Goal: Information Seeking & Learning: Learn about a topic

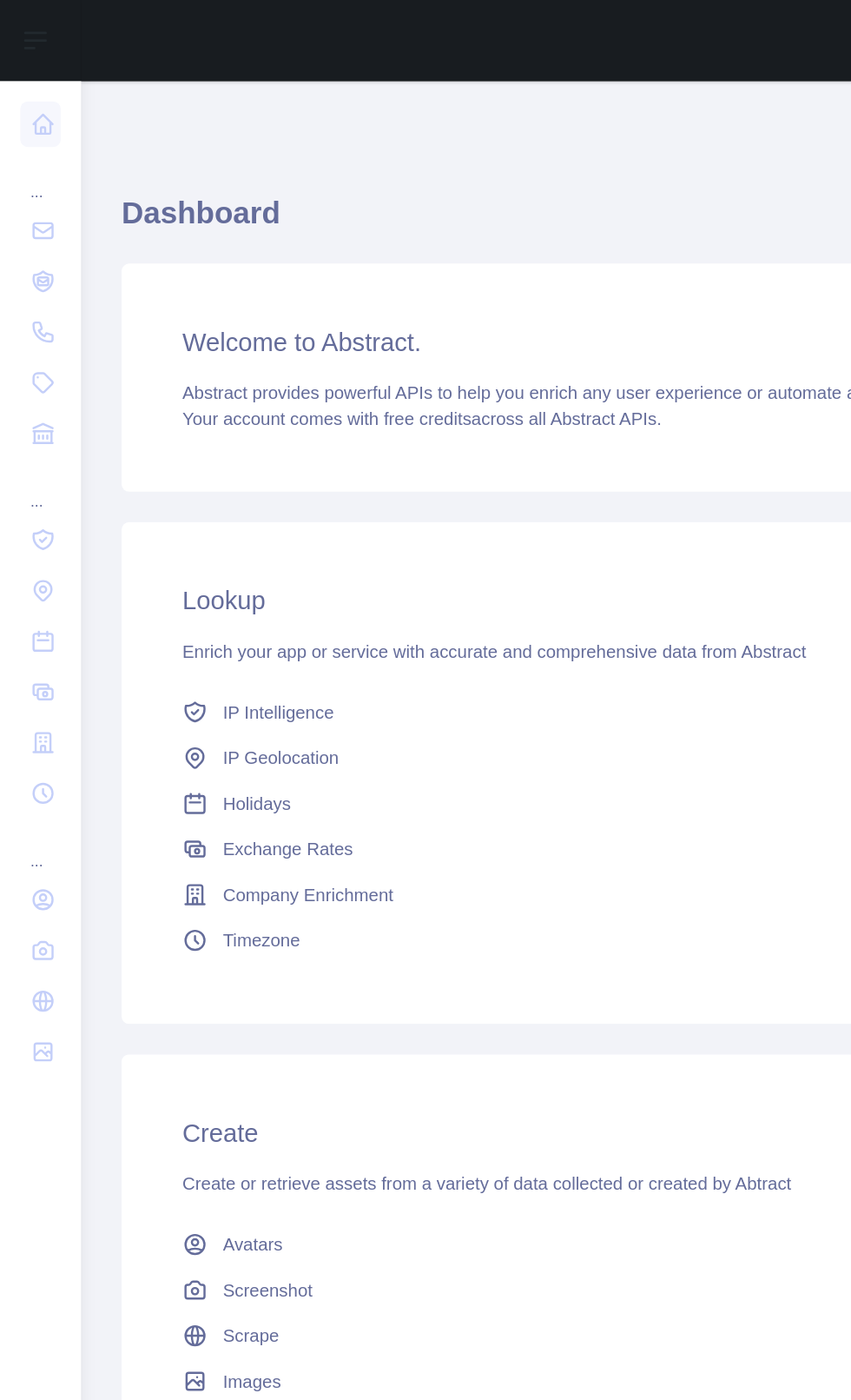
click at [31, 91] on icon at bounding box center [29, 85] width 13 height 13
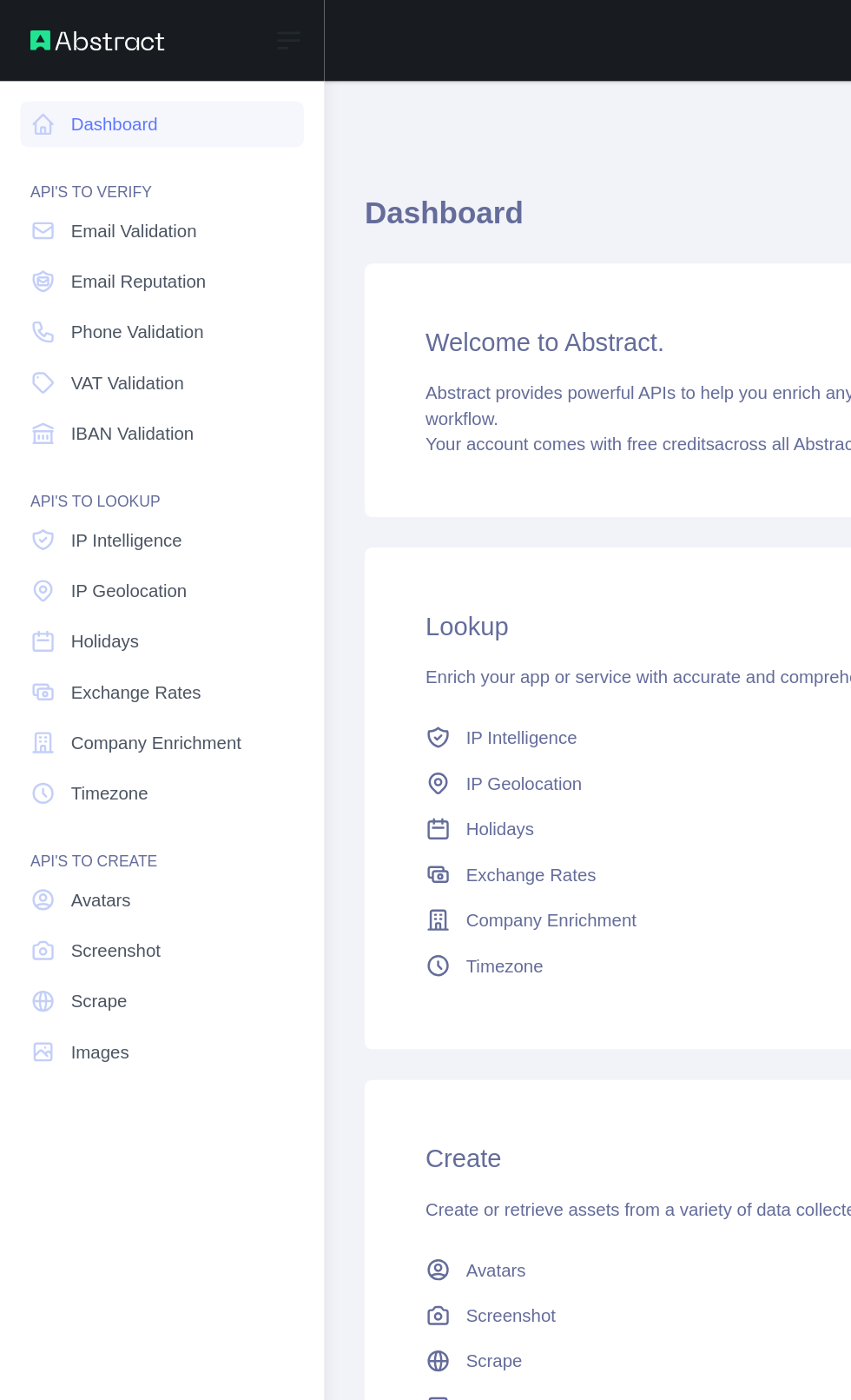
click at [112, 690] on link "Scrape" at bounding box center [111, 686] width 194 height 31
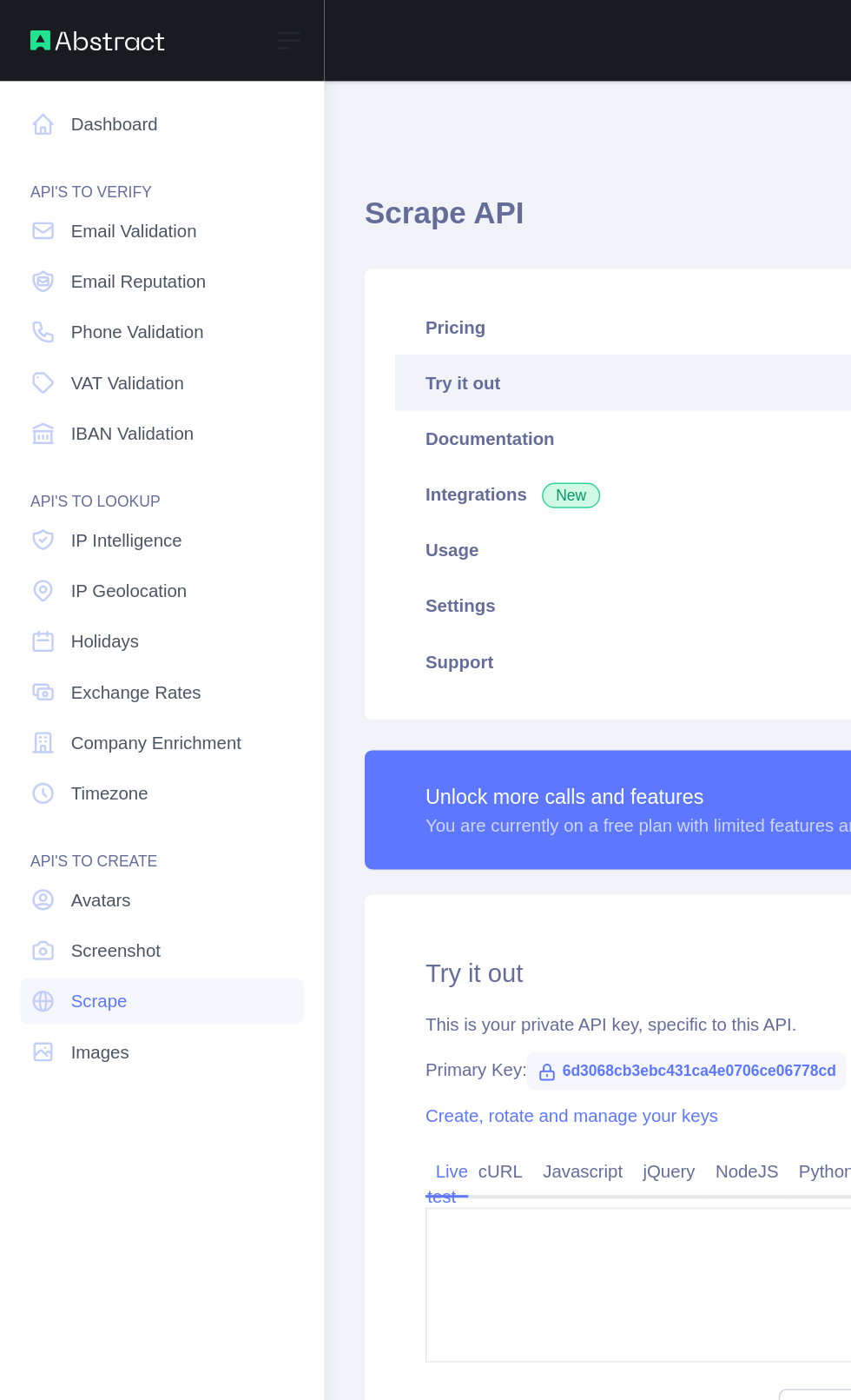
type textarea "**********"
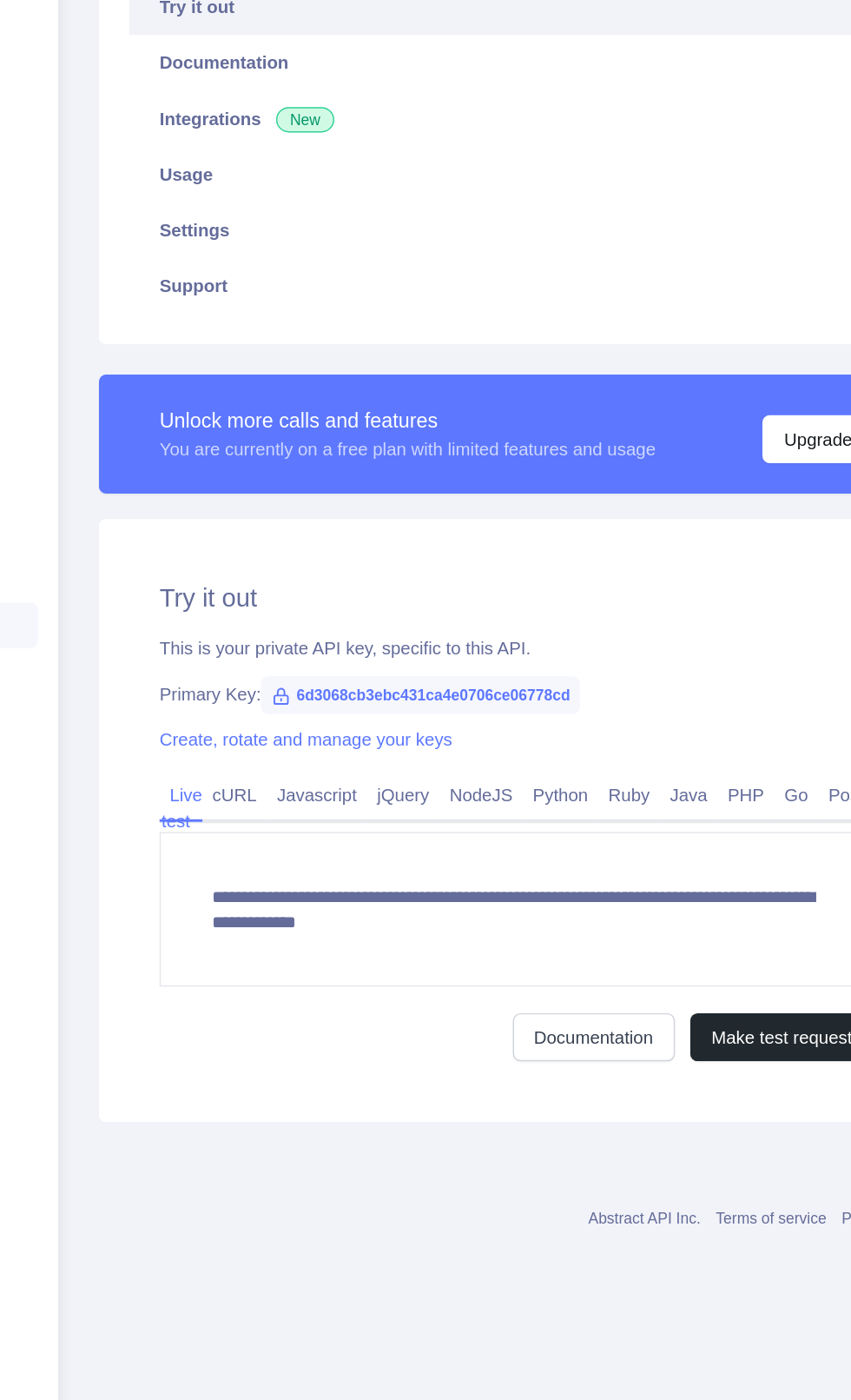
click at [571, 802] on link "Python" at bounding box center [566, 803] width 52 height 27
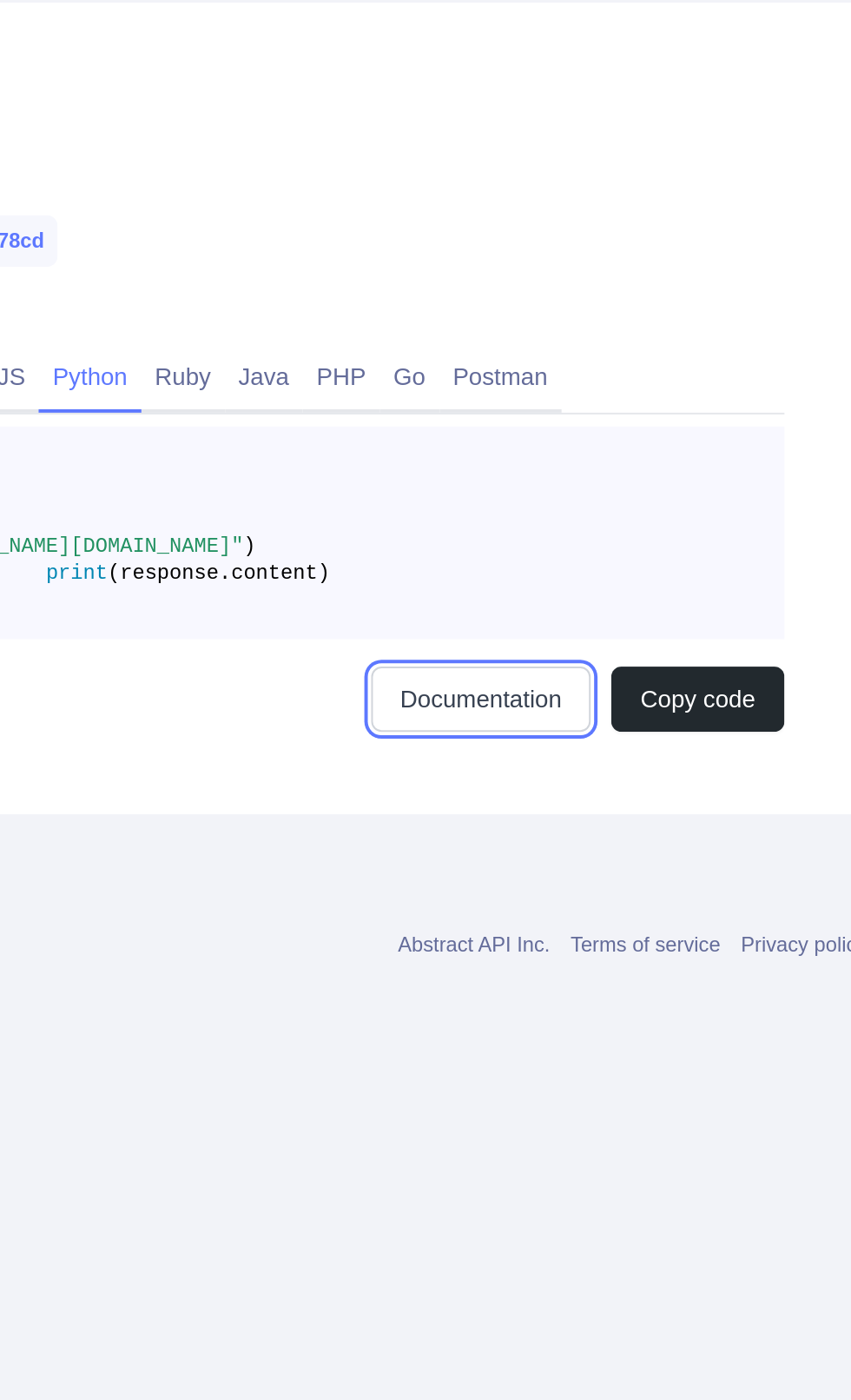
click at [613, 983] on link "Documentation" at bounding box center [627, 966] width 111 height 33
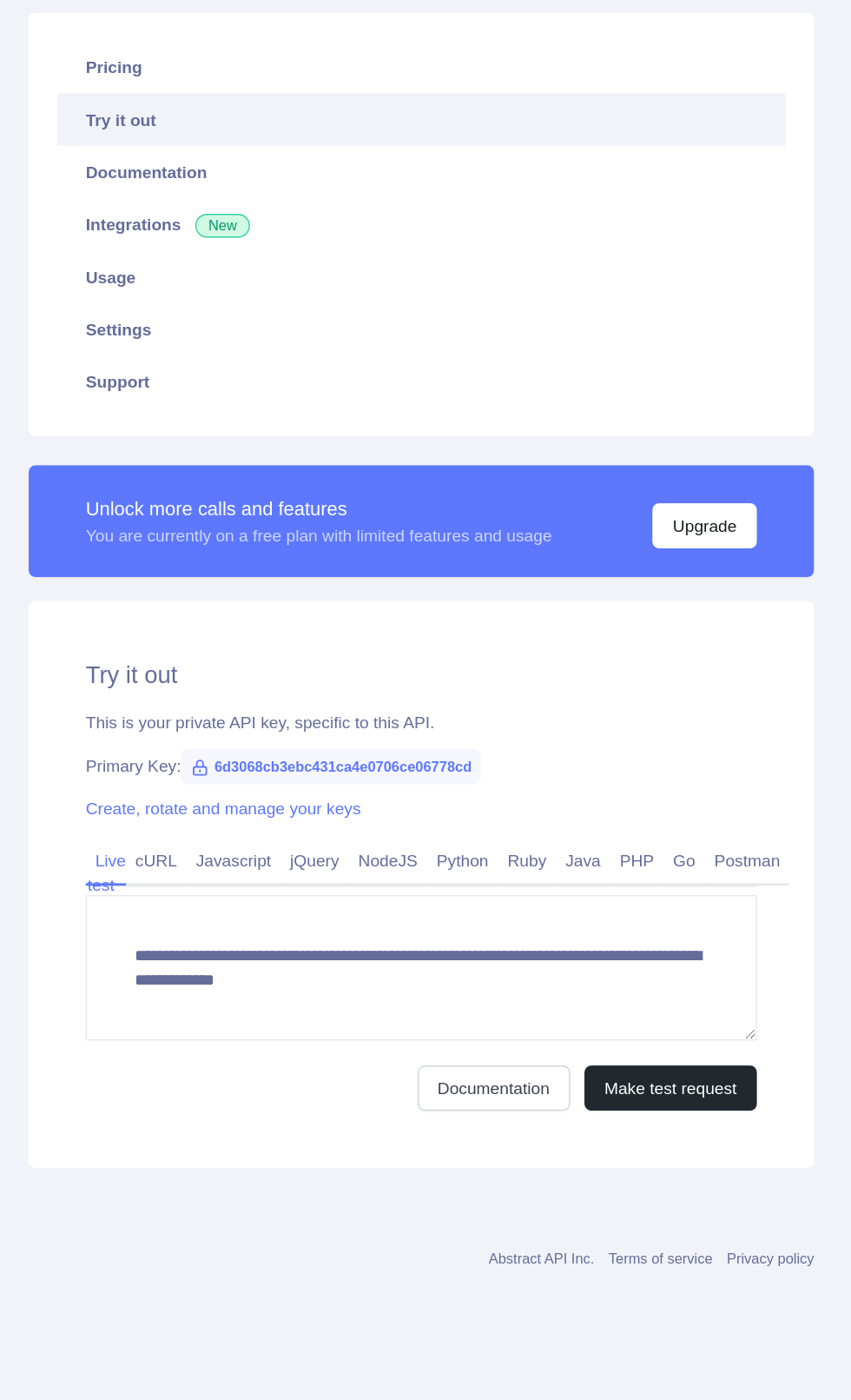
click at [585, 794] on link "Python" at bounding box center [566, 803] width 52 height 27
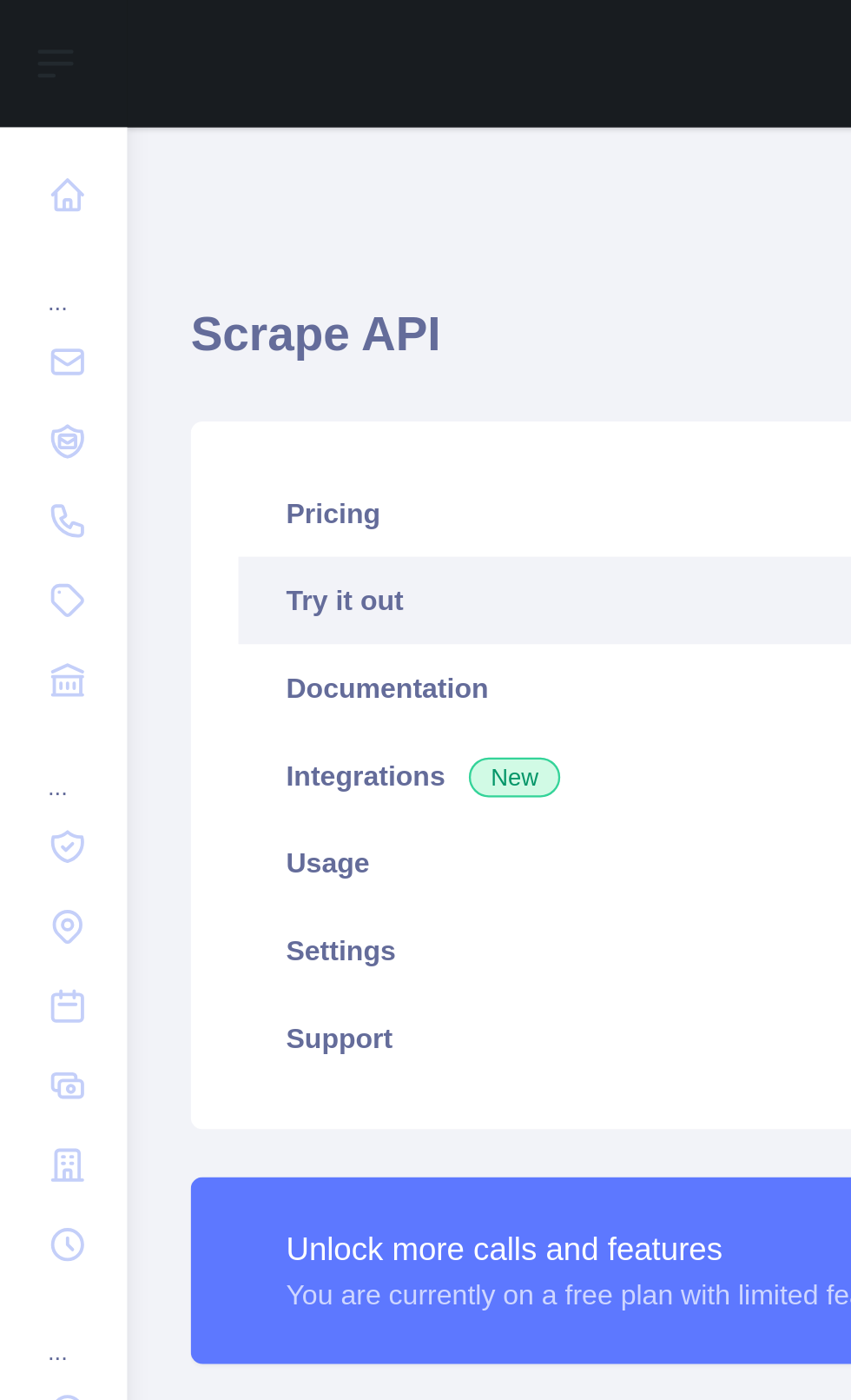
click at [257, 228] on link "Pricing" at bounding box center [453, 224] width 699 height 38
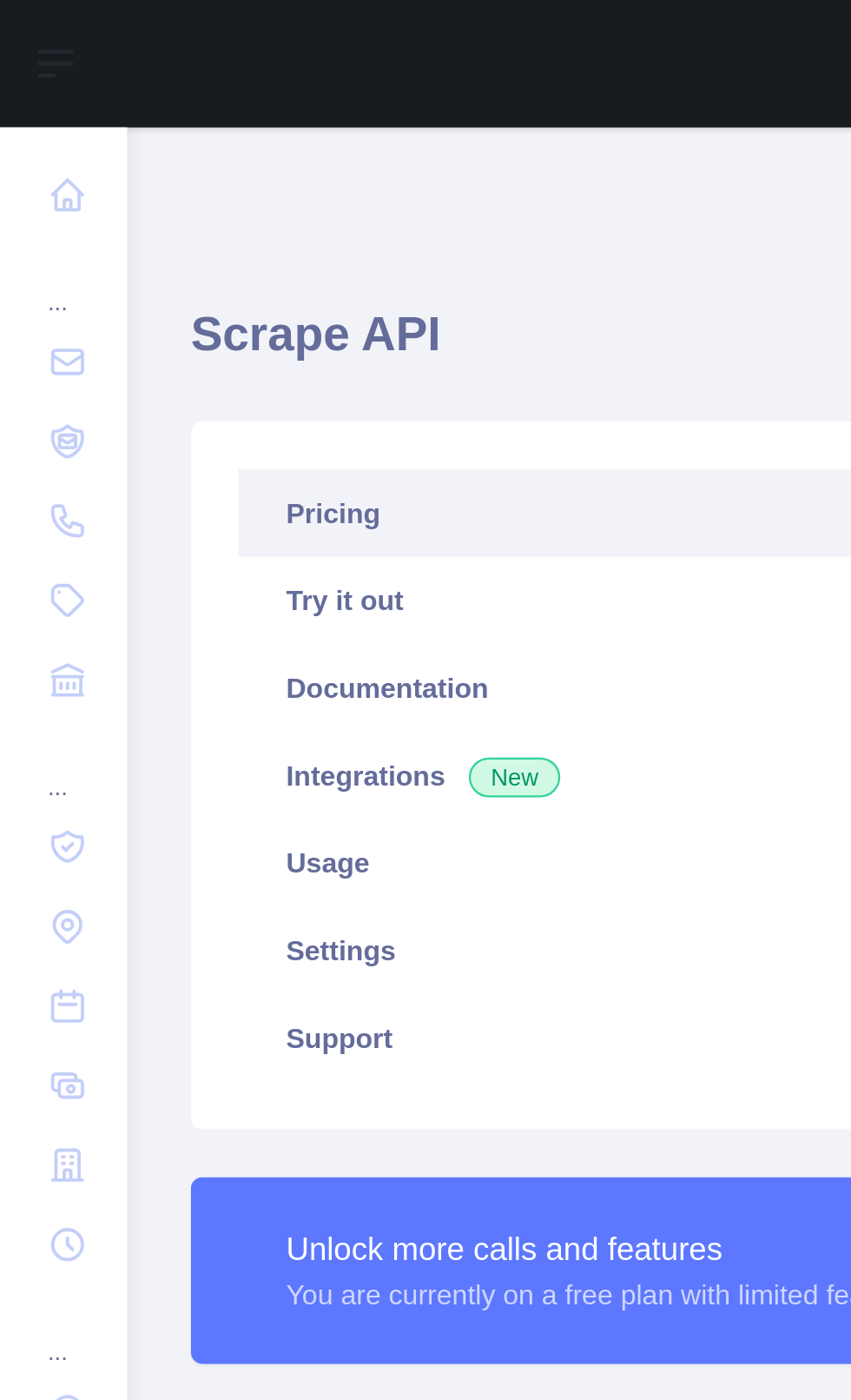
click at [200, 231] on link "Pricing" at bounding box center [453, 224] width 699 height 38
click at [182, 224] on link "Pricing" at bounding box center [453, 224] width 699 height 38
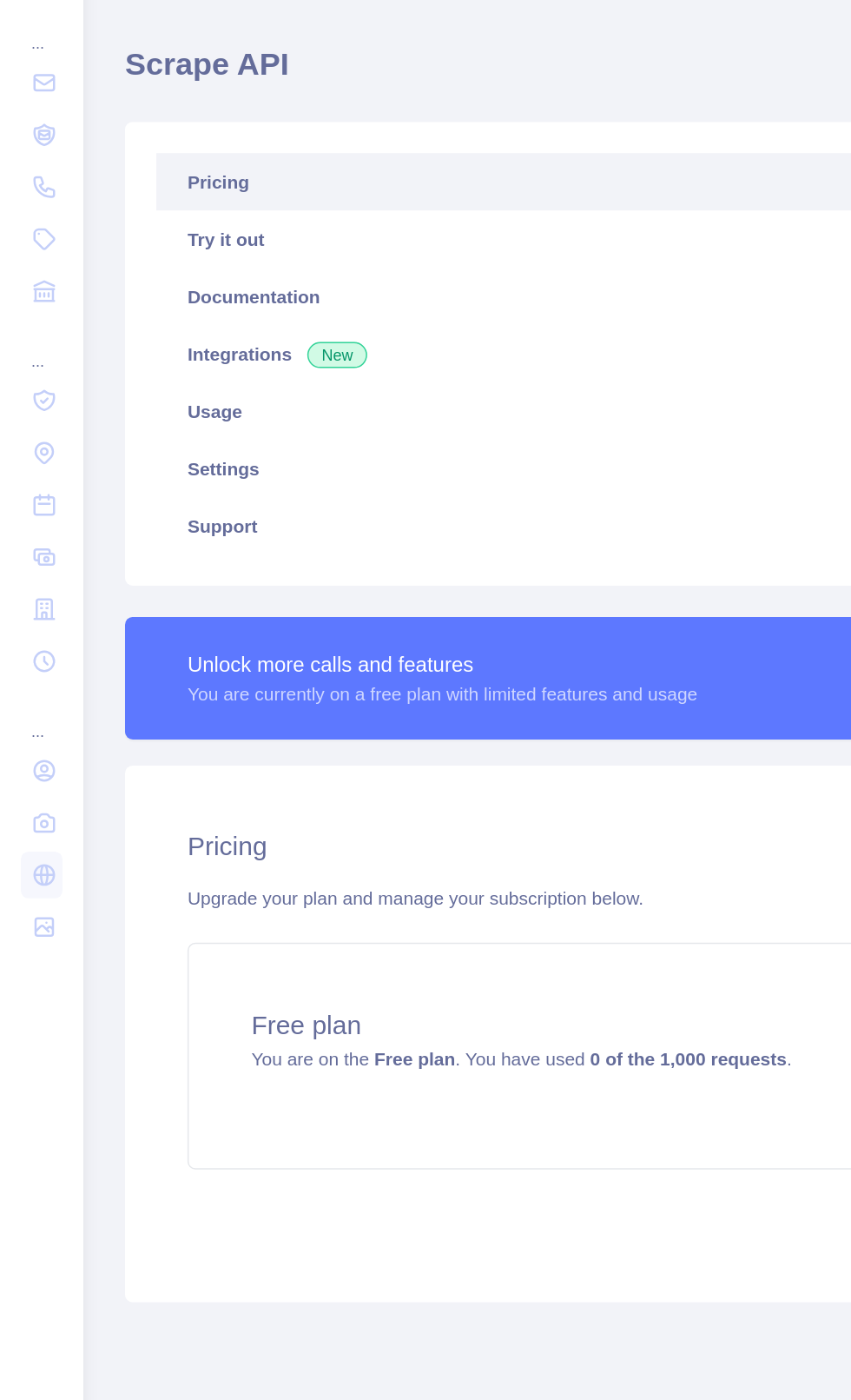
click at [204, 355] on link "Integrations New" at bounding box center [453, 339] width 699 height 38
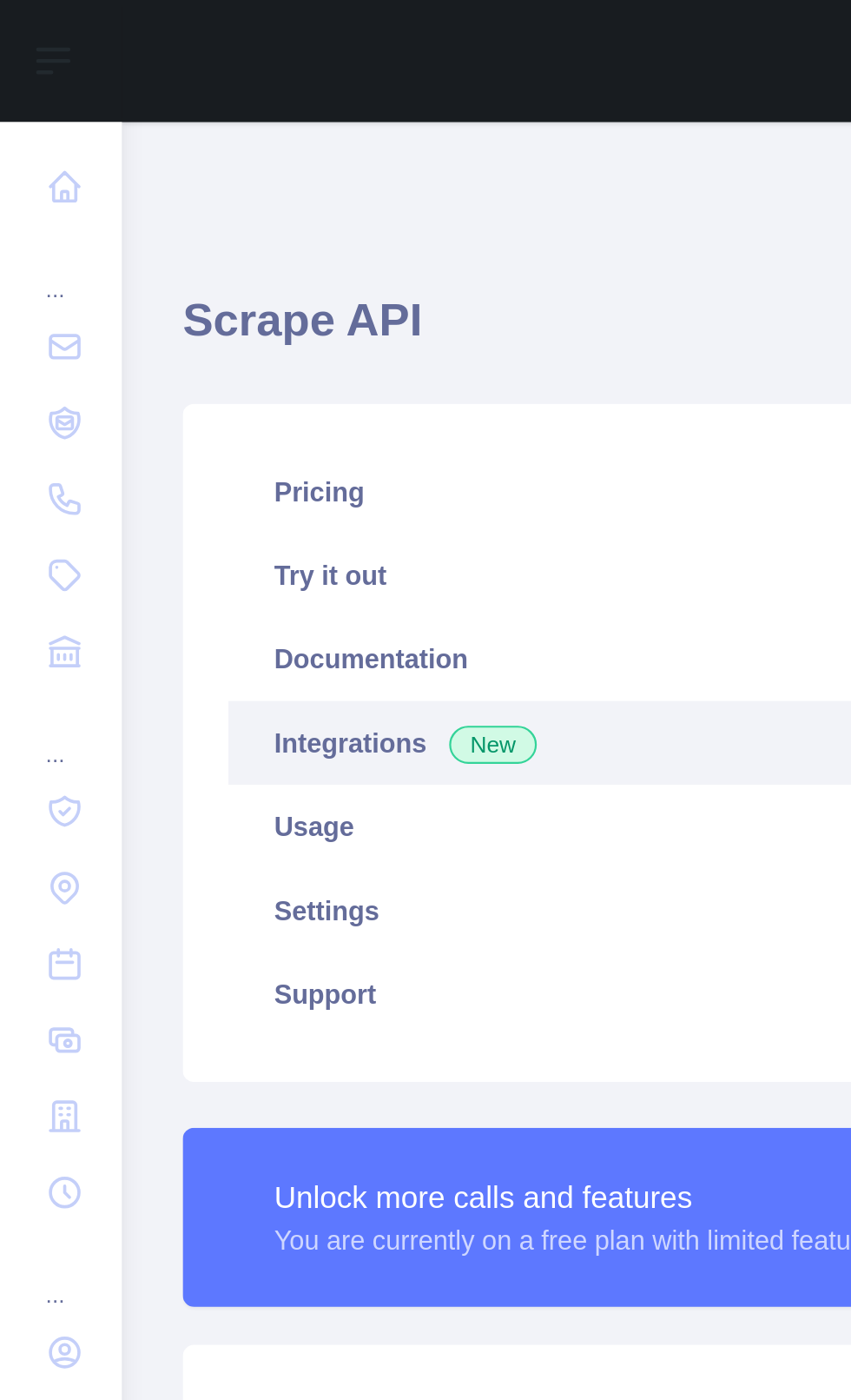
click at [224, 230] on link "Pricing" at bounding box center [453, 224] width 699 height 38
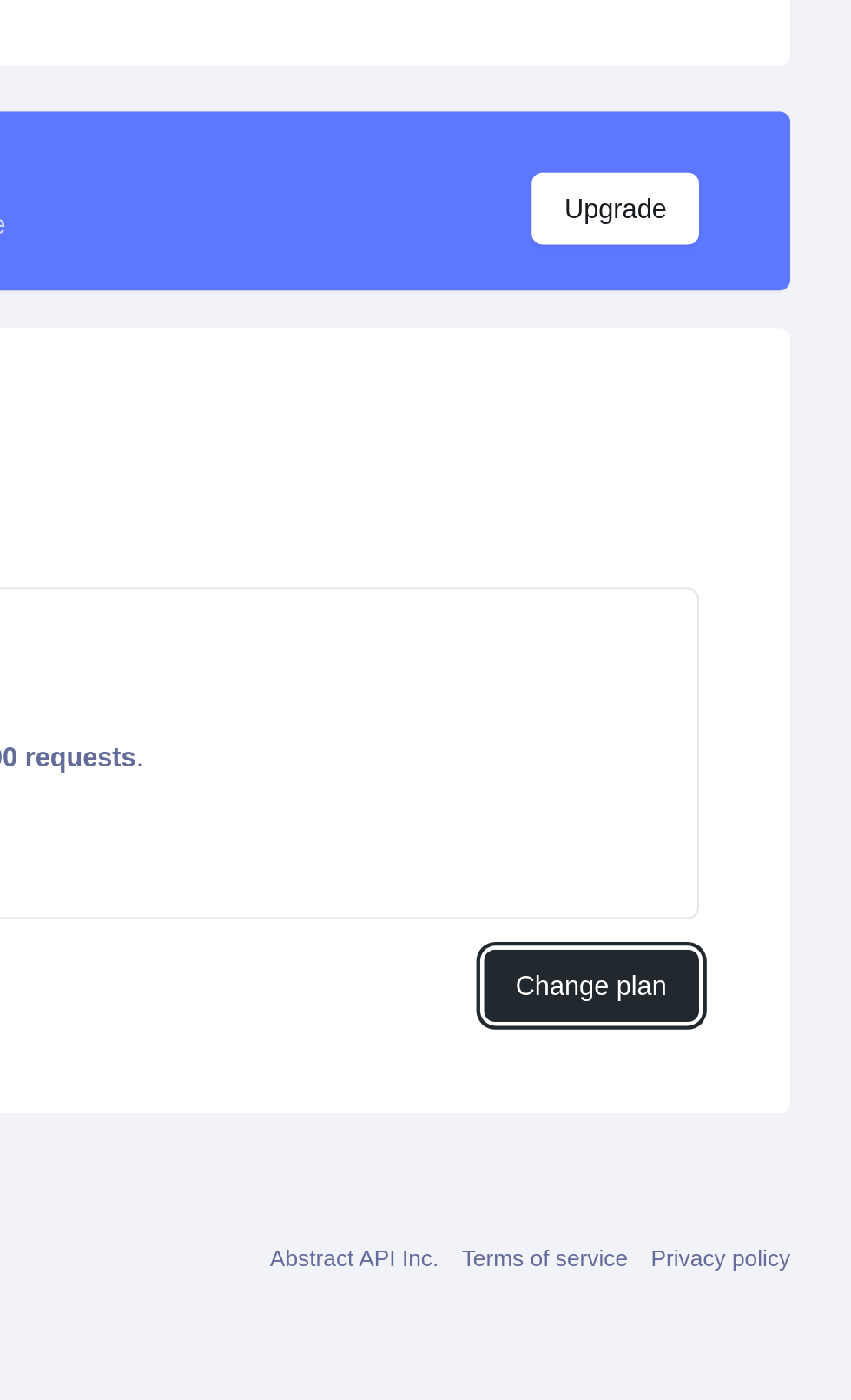
click at [737, 916] on button "Change plan" at bounding box center [733, 913] width 98 height 33
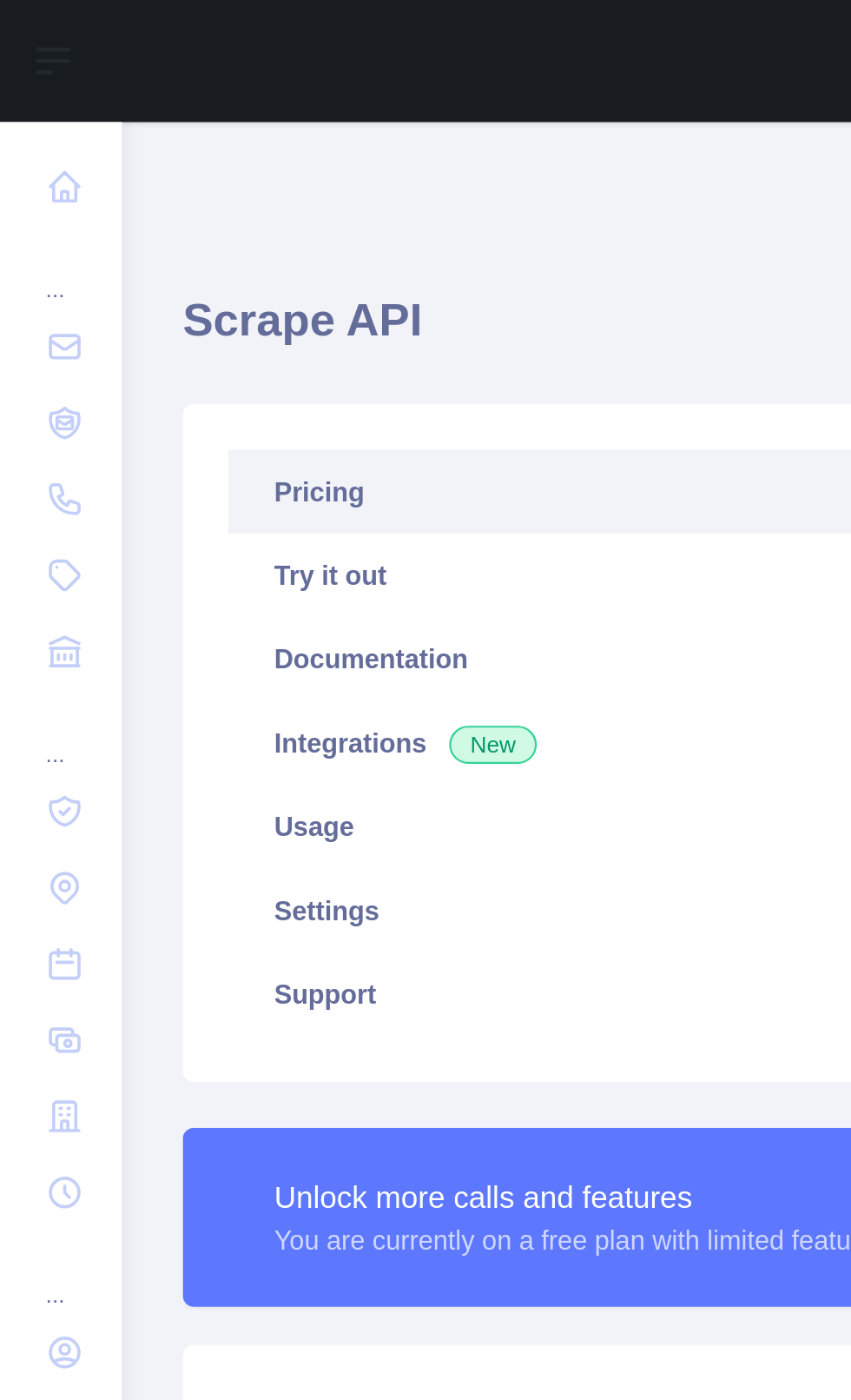
click at [39, 89] on link at bounding box center [27, 85] width 27 height 31
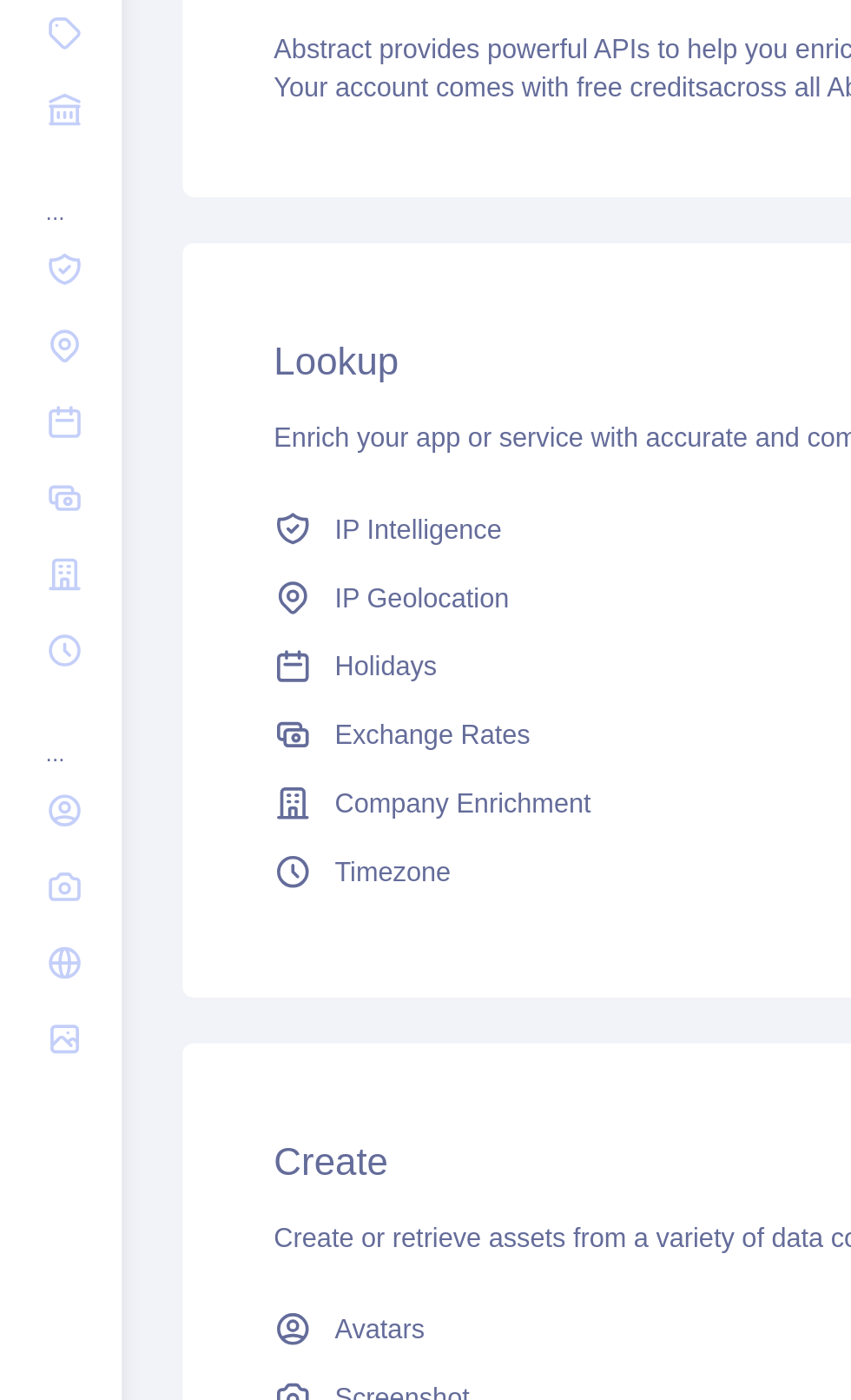
click at [205, 484] on span "IP Intelligence" at bounding box center [191, 489] width 77 height 18
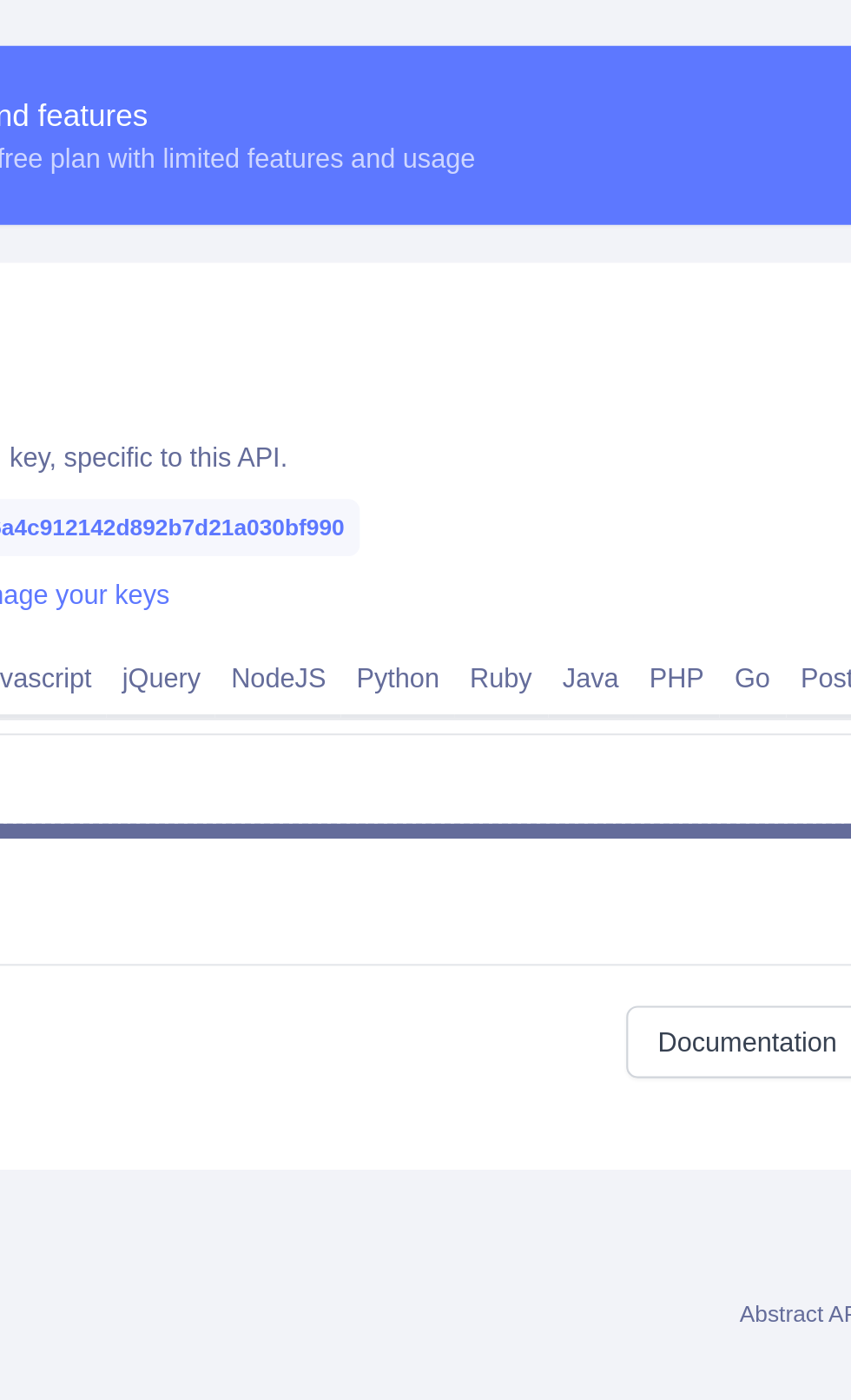
click at [442, 797] on link "Python" at bounding box center [430, 803] width 52 height 27
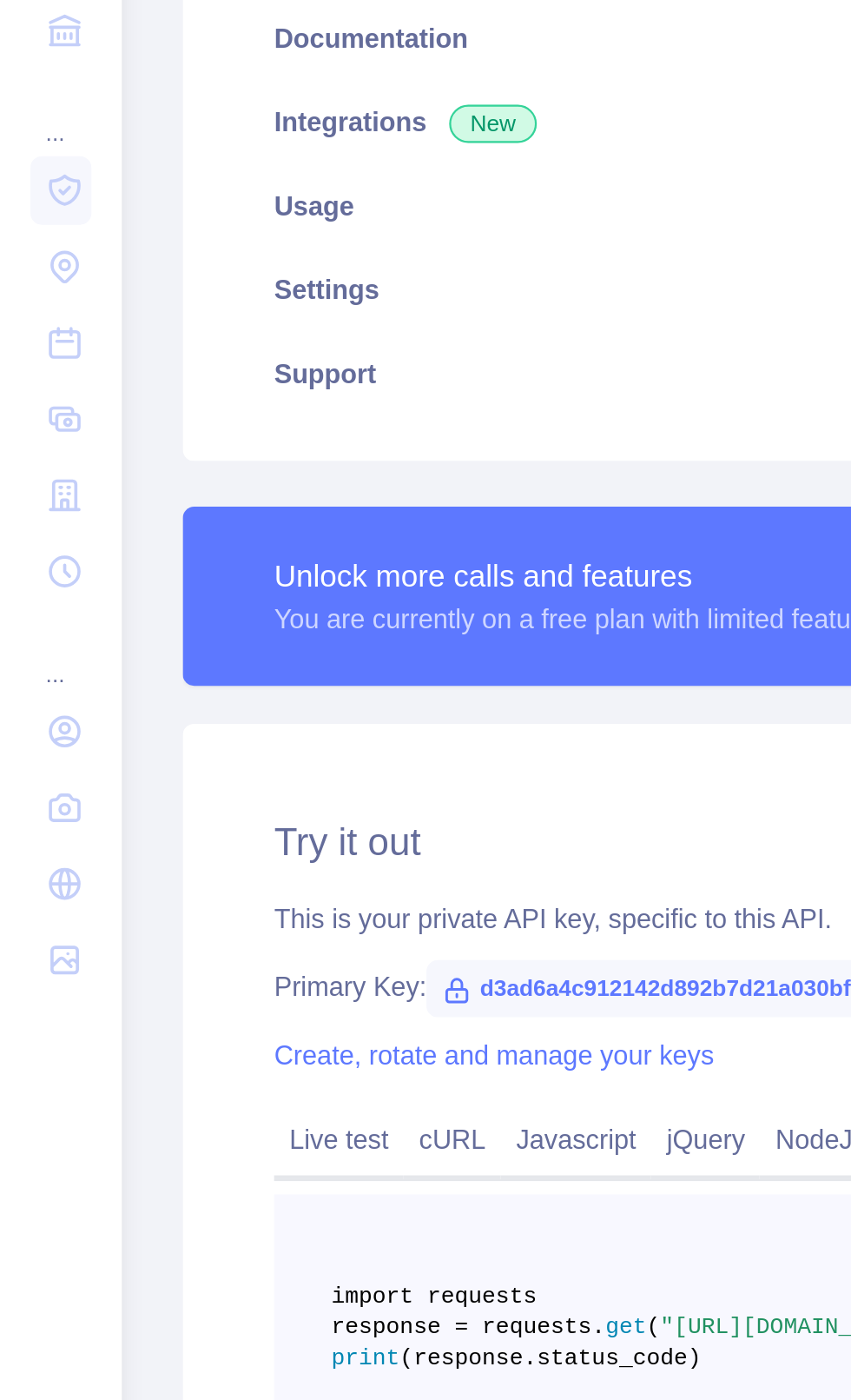
click at [33, 697] on link at bounding box center [27, 686] width 27 height 31
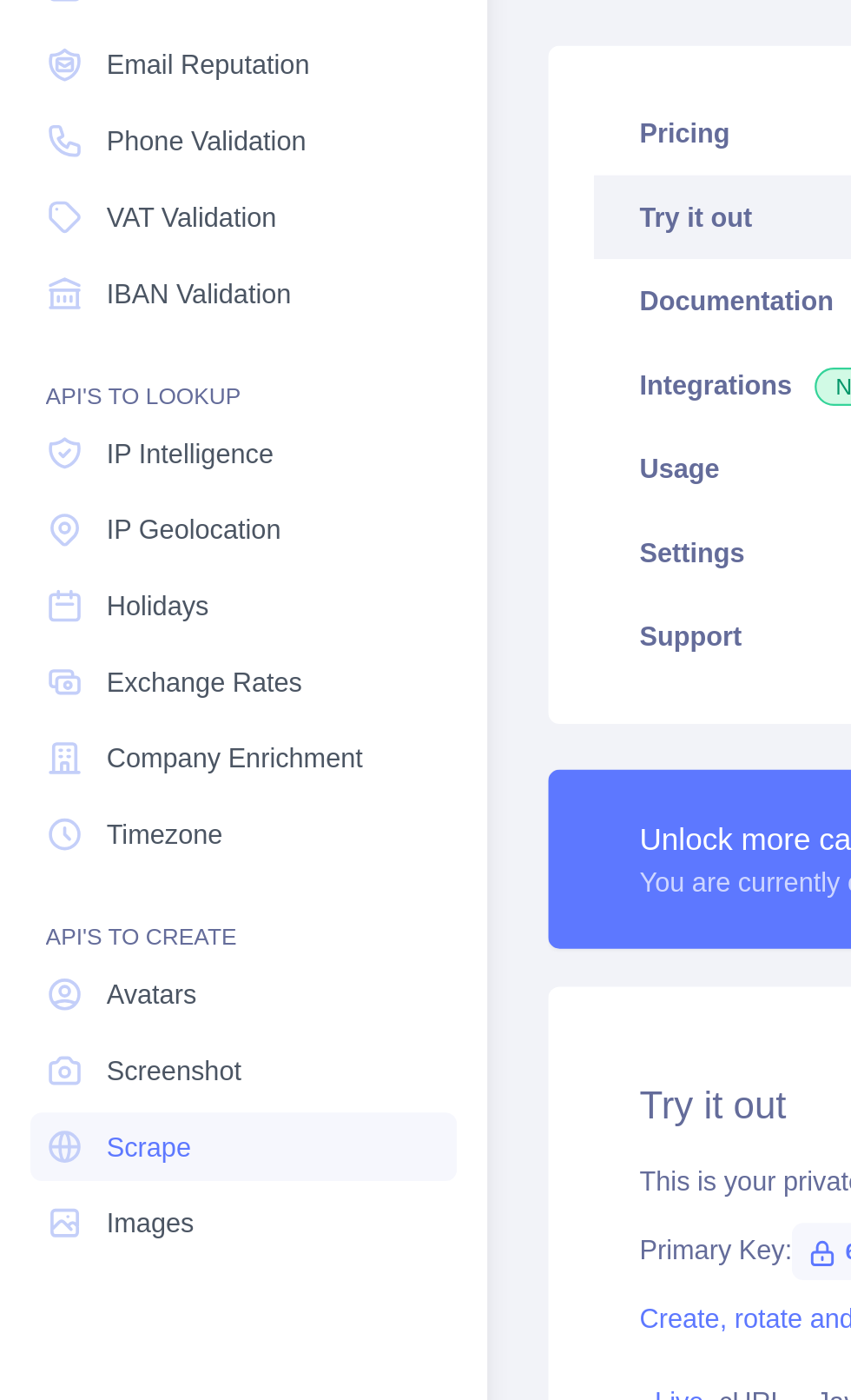
click at [142, 407] on link "IP Geolocation" at bounding box center [111, 405] width 194 height 31
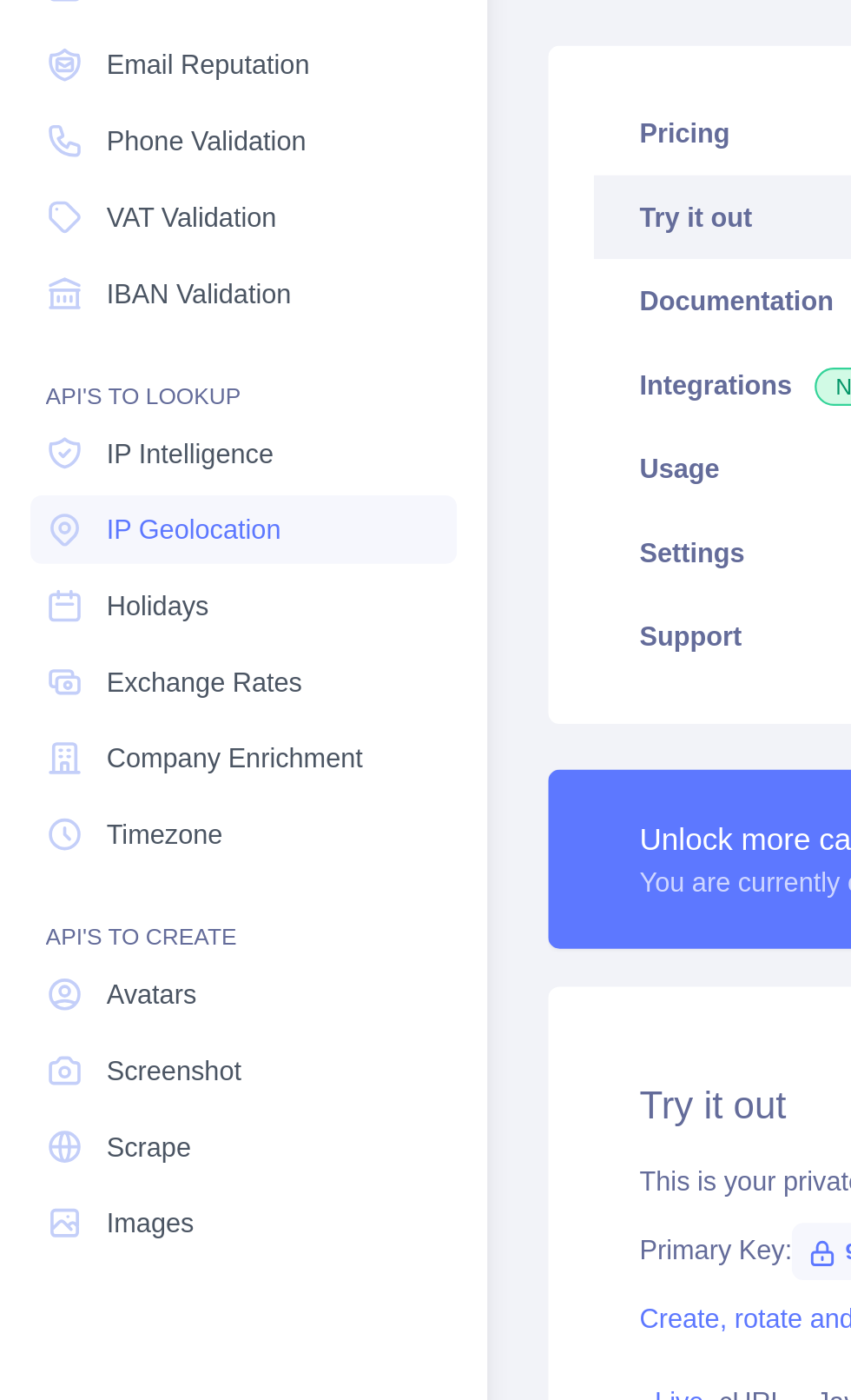
click at [136, 410] on link "IP Geolocation" at bounding box center [111, 405] width 194 height 31
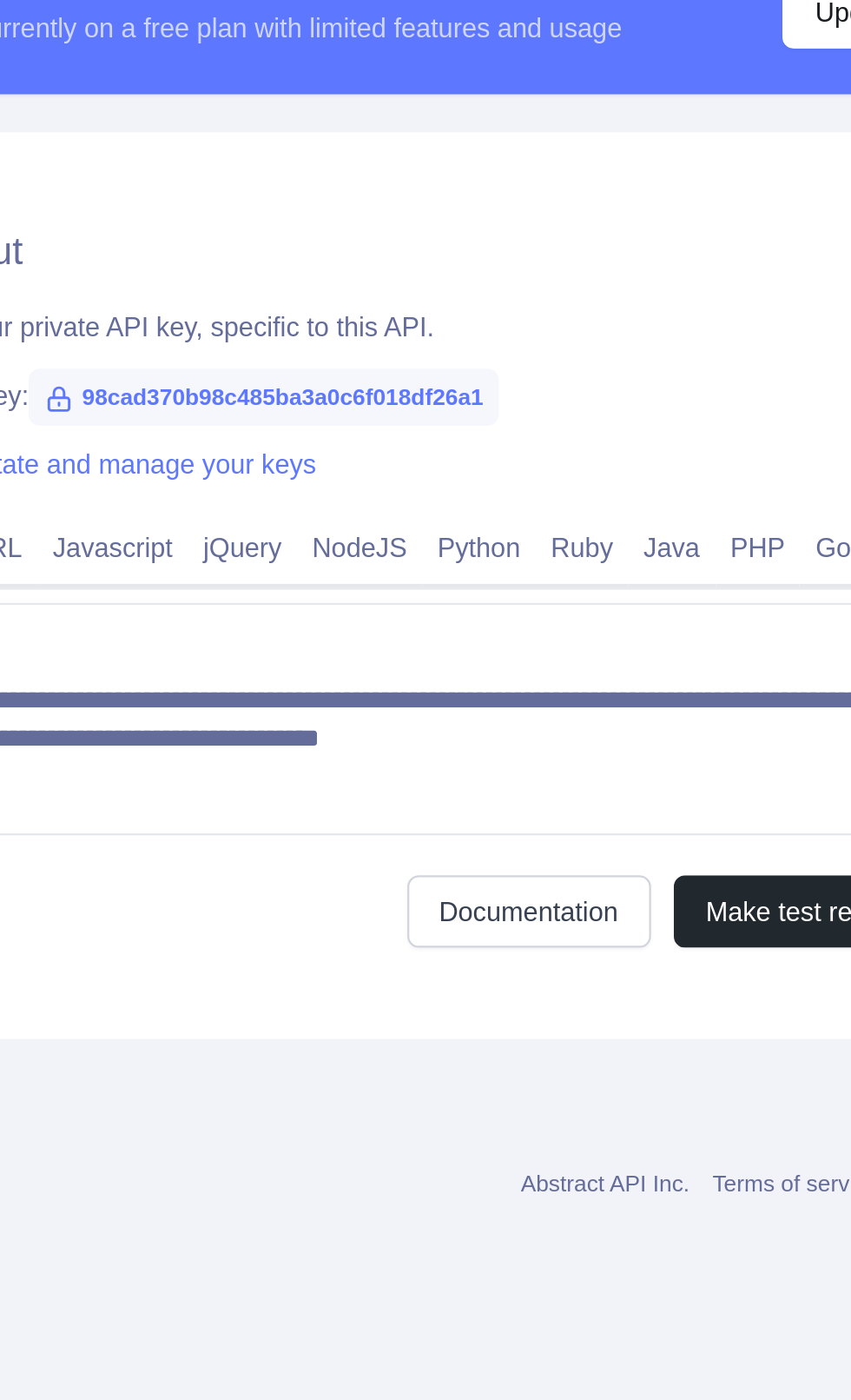
click at [561, 801] on link "Python" at bounding box center [566, 803] width 52 height 27
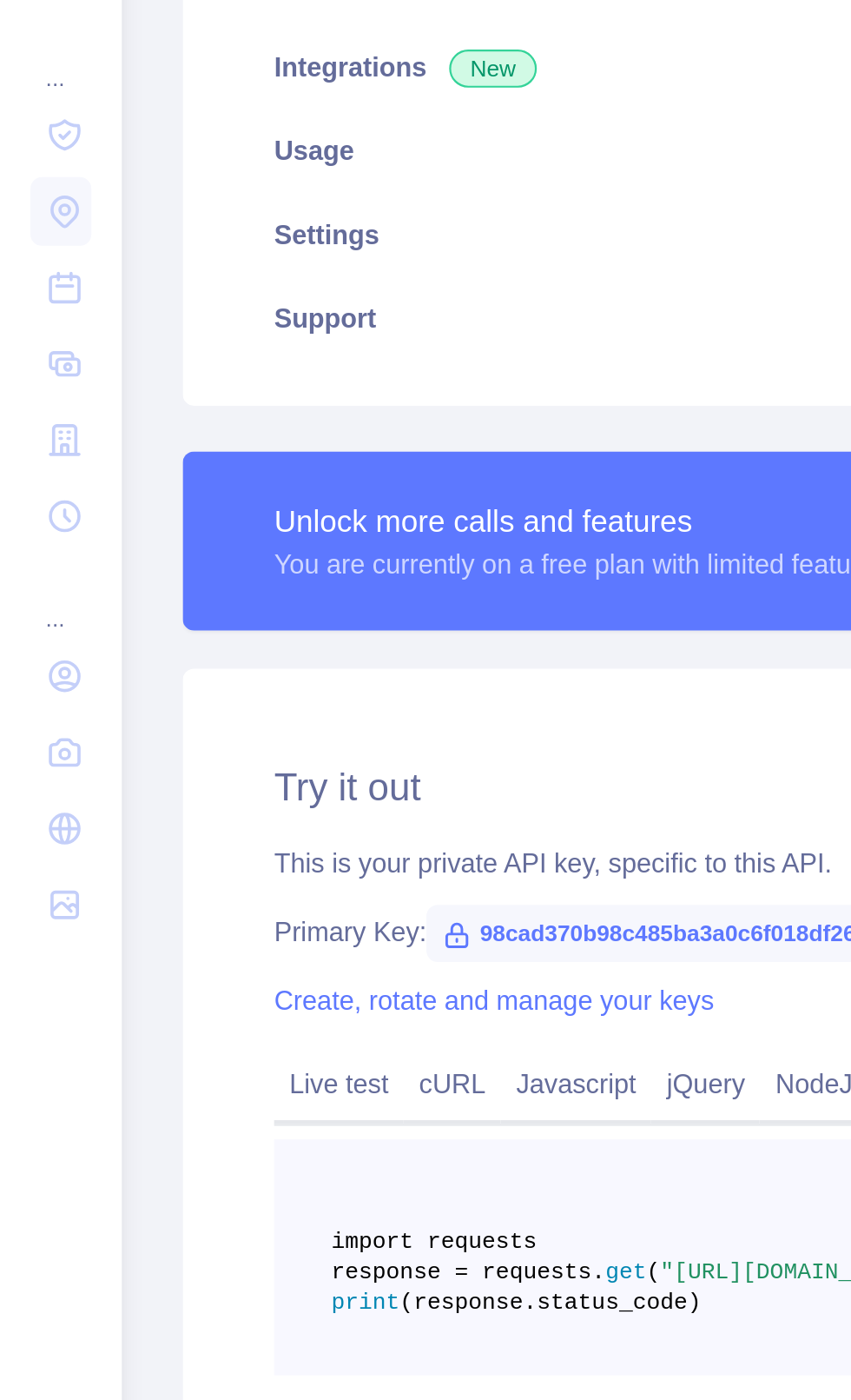
click at [35, 689] on icon at bounding box center [29, 686] width 13 height 13
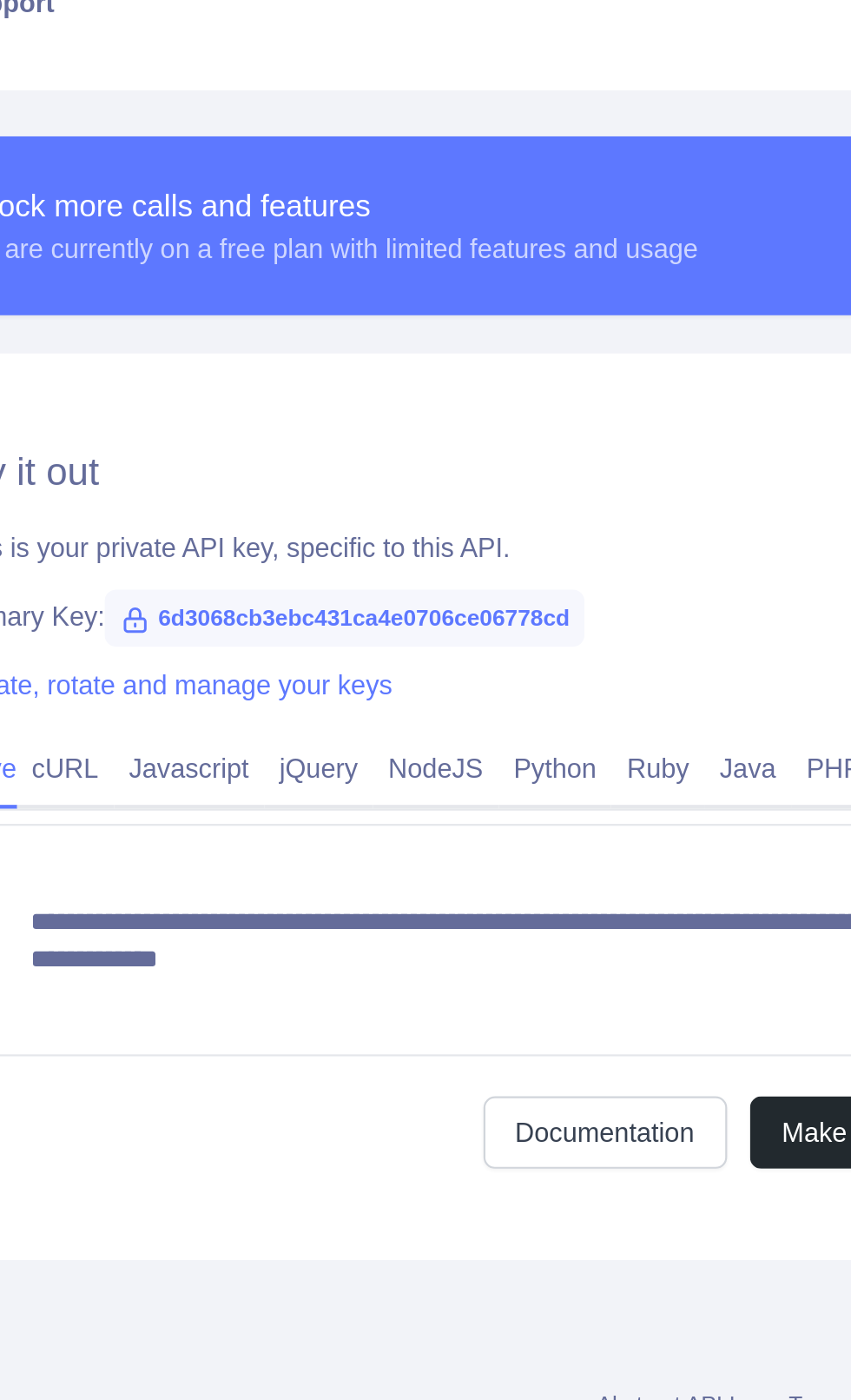
click at [570, 798] on link "Python" at bounding box center [566, 803] width 52 height 27
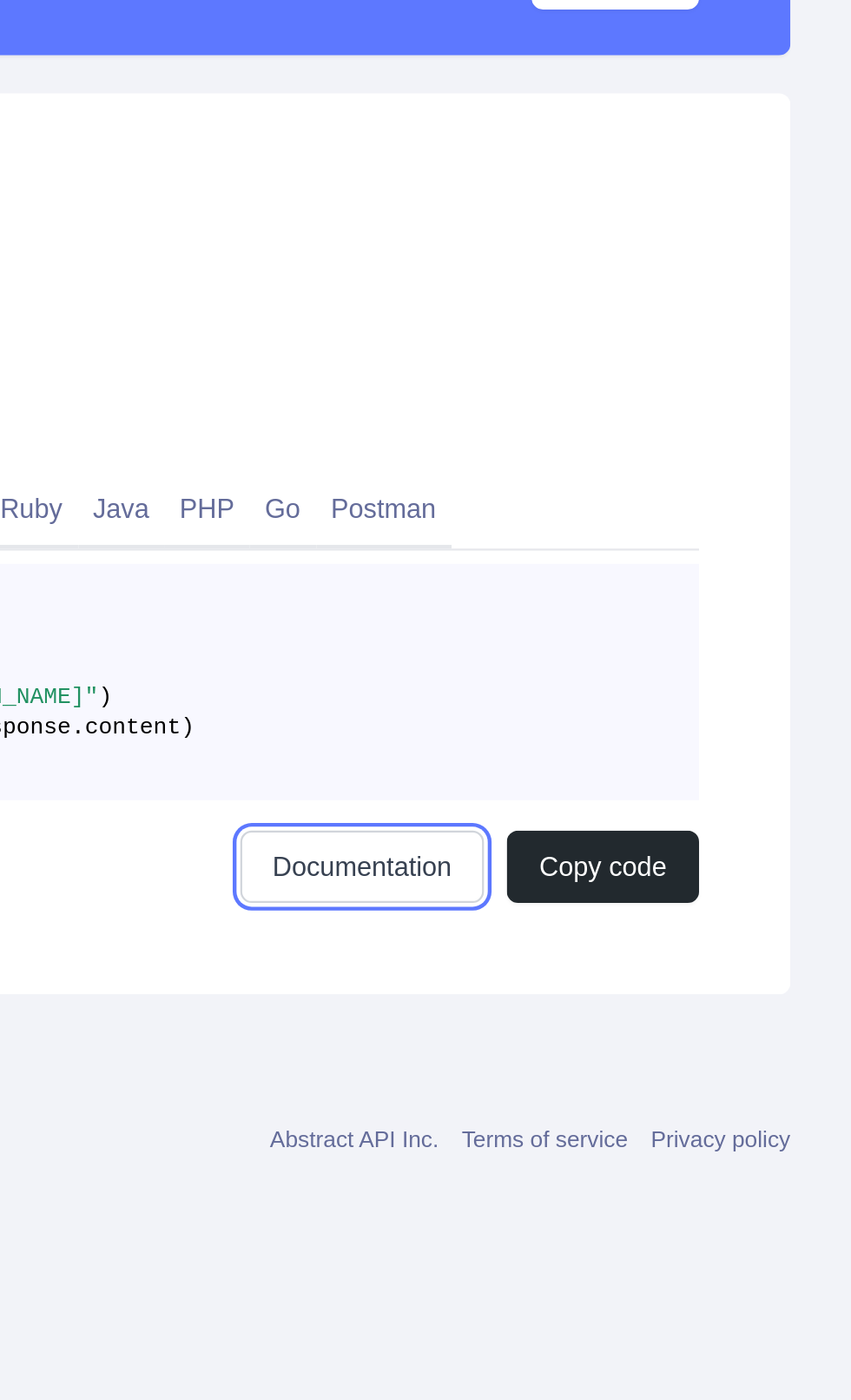
click at [644, 983] on link "Documentation" at bounding box center [627, 966] width 111 height 33
